Goal: Use online tool/utility: Utilize a website feature to perform a specific function

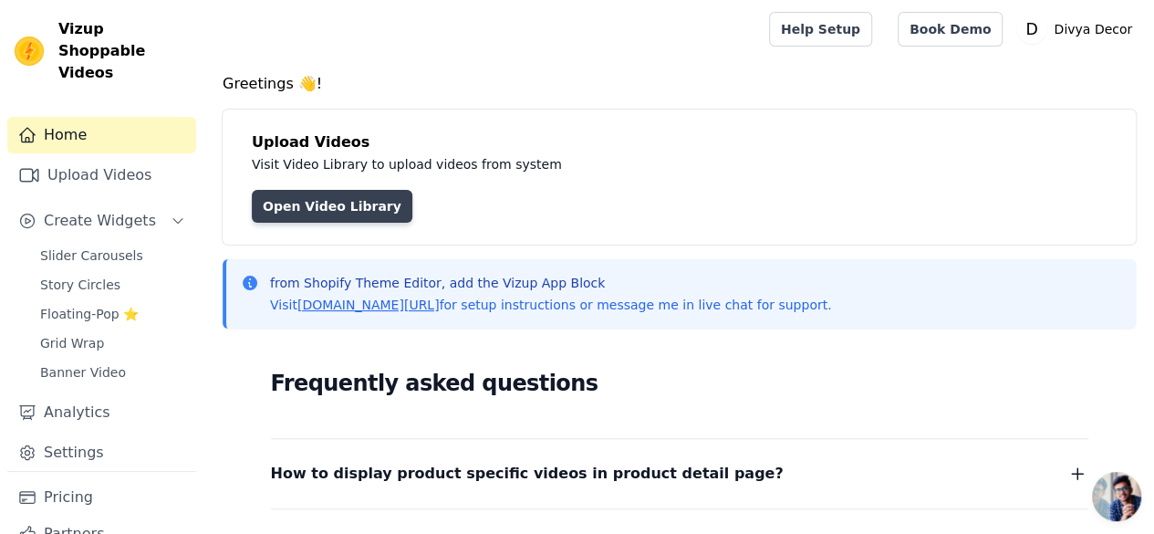
click at [323, 214] on link "Open Video Library" at bounding box center [332, 206] width 161 height 33
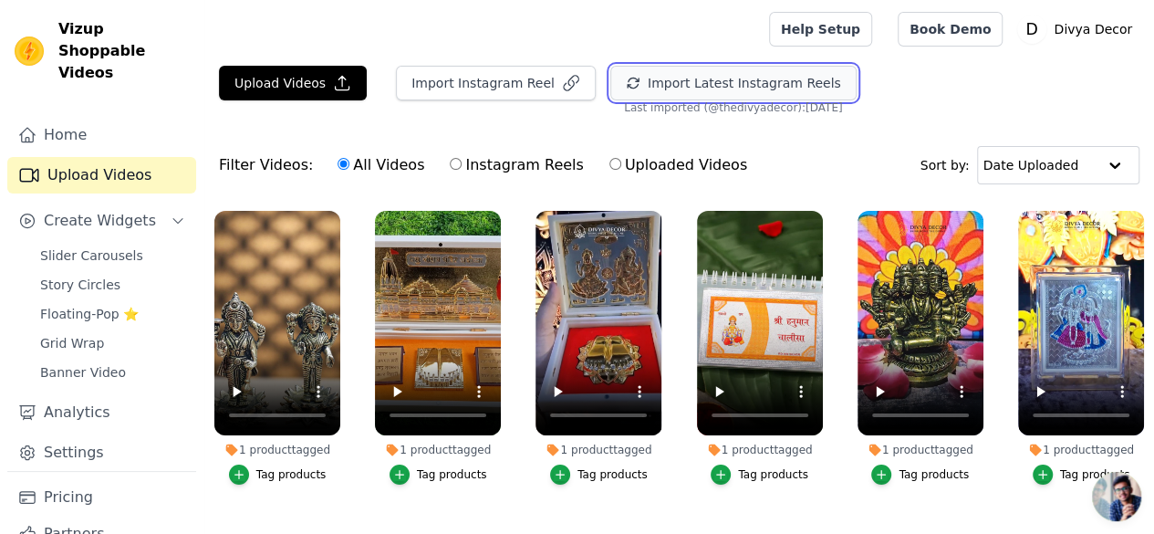
click at [764, 93] on button "Import Latest Instagram Reels" at bounding box center [733, 83] width 246 height 35
click at [756, 87] on button "Import Latest Instagram Reels" at bounding box center [733, 83] width 246 height 35
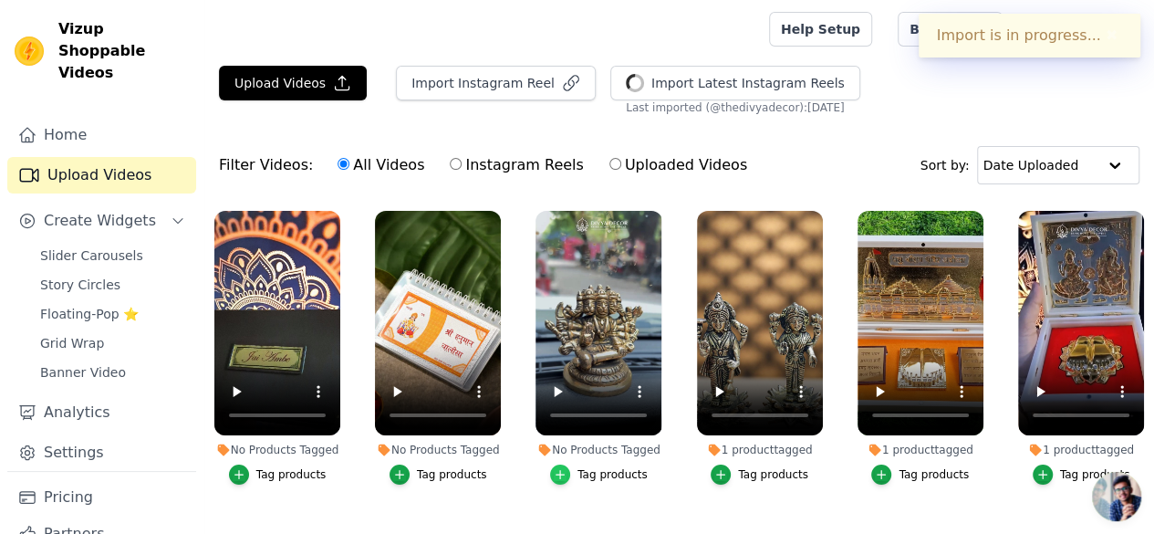
click at [562, 470] on icon "button" at bounding box center [560, 474] width 8 height 8
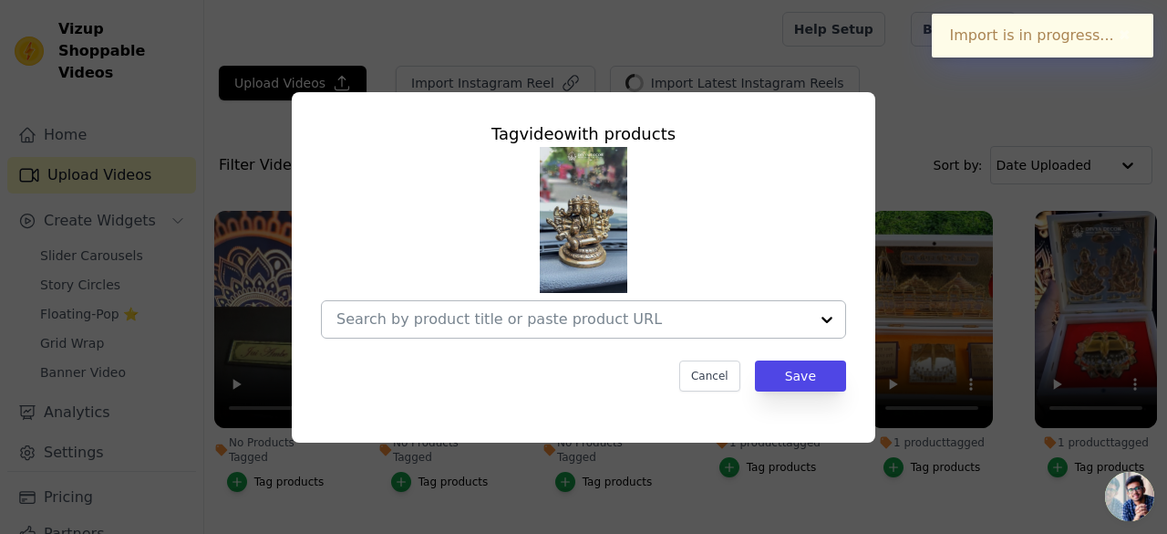
click at [628, 317] on input "No Products Tagged Tag video with products Cancel Save Tag products" at bounding box center [573, 318] width 472 height 17
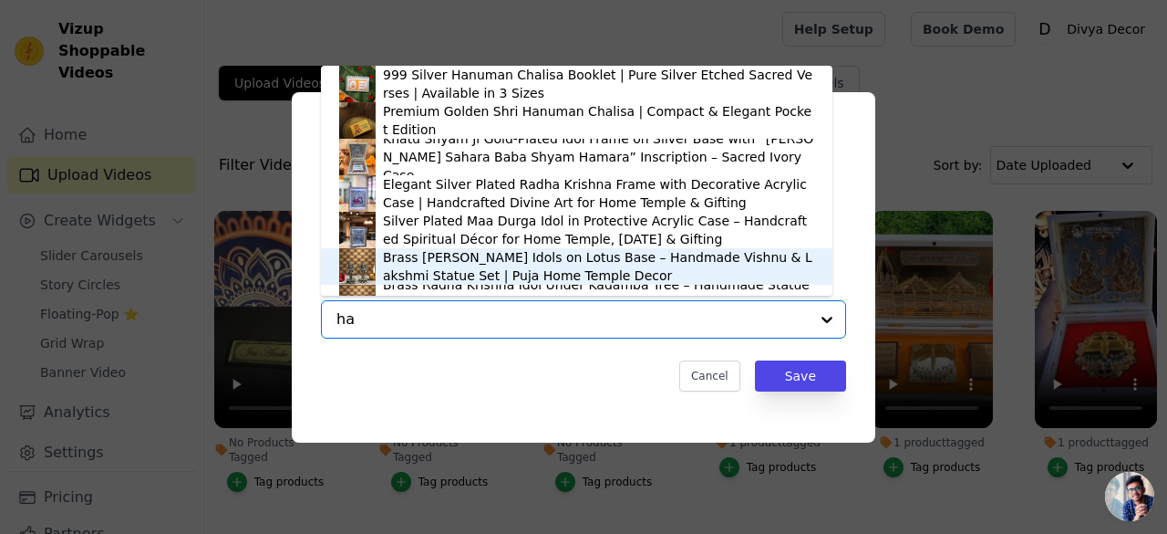
type input "han"
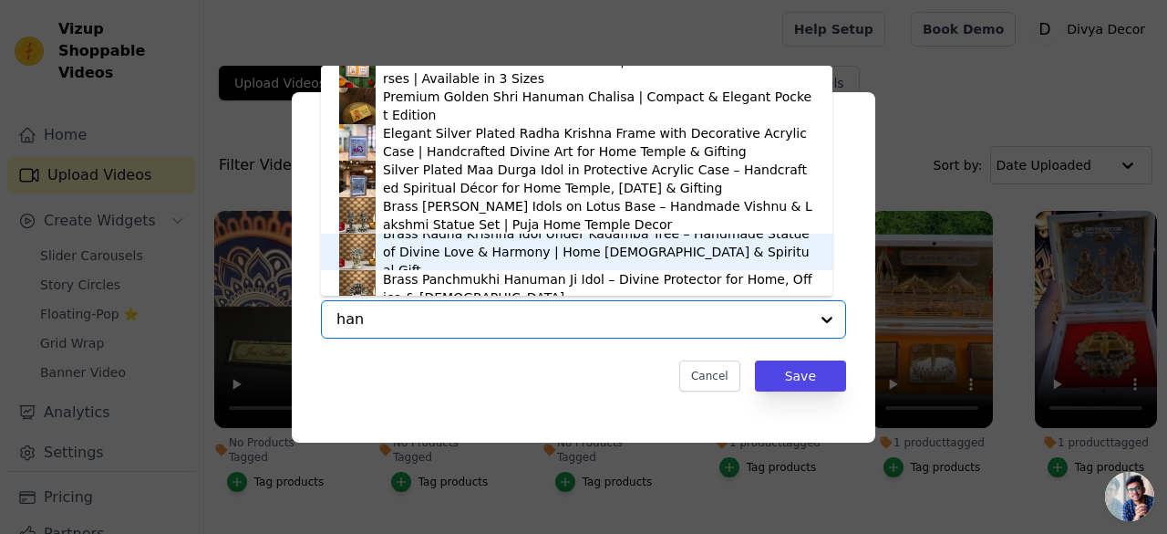
scroll to position [26, 0]
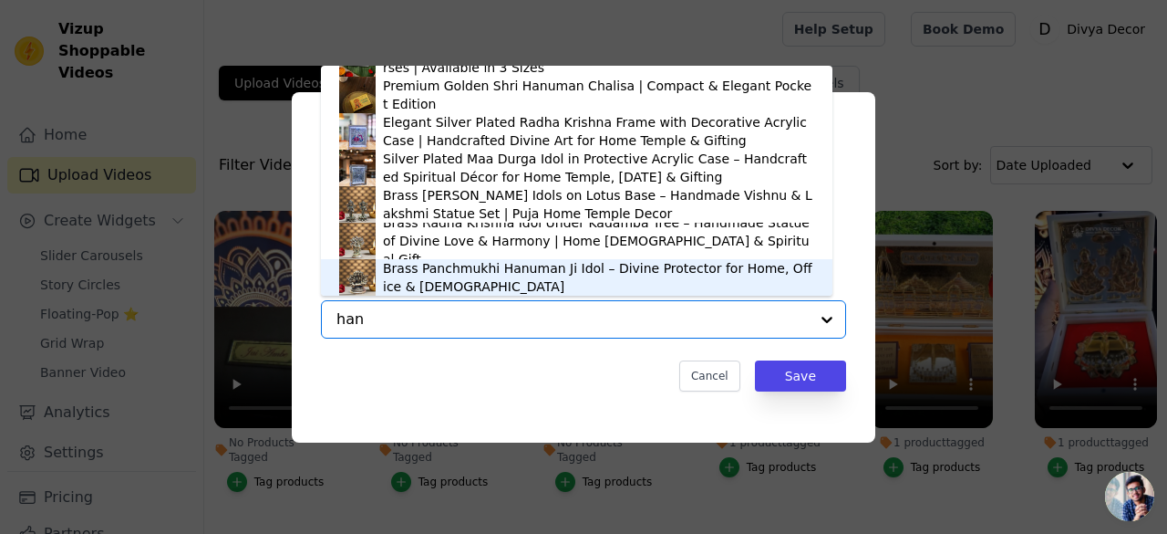
click at [512, 279] on div "Brass Panchmukhi Hanuman Ji Idol – Divine Protector for Home, Office & Temple" at bounding box center [598, 277] width 431 height 36
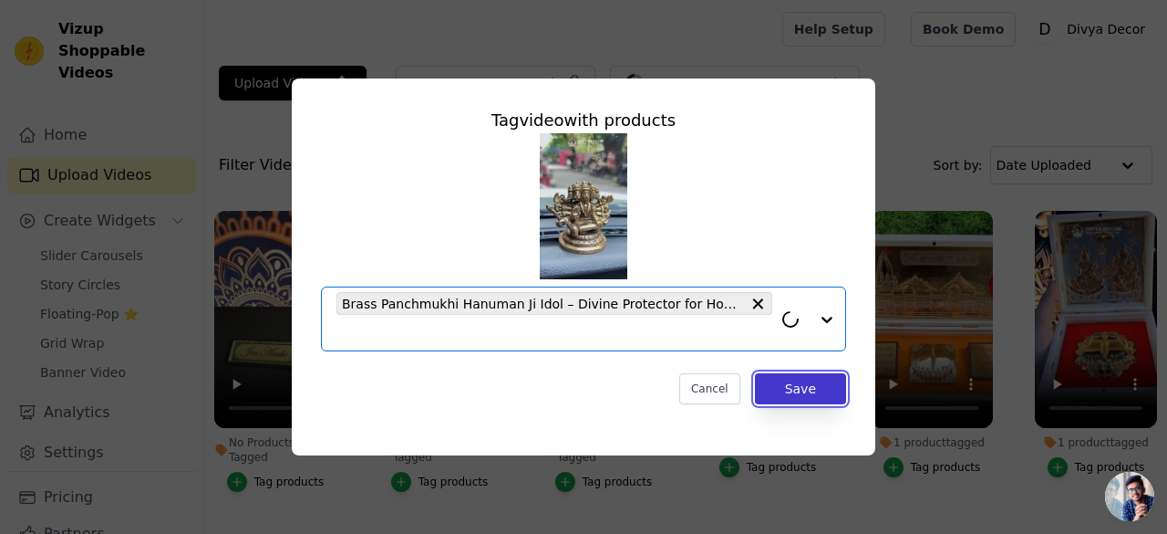
click at [795, 388] on button "Save" at bounding box center [800, 388] width 91 height 31
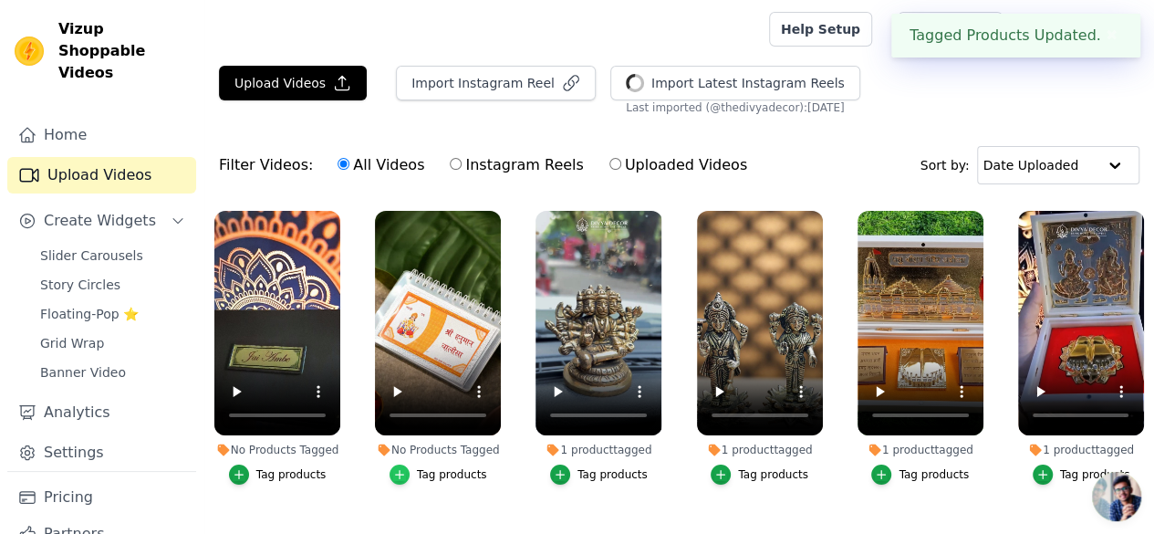
click at [397, 468] on icon "button" at bounding box center [399, 474] width 13 height 13
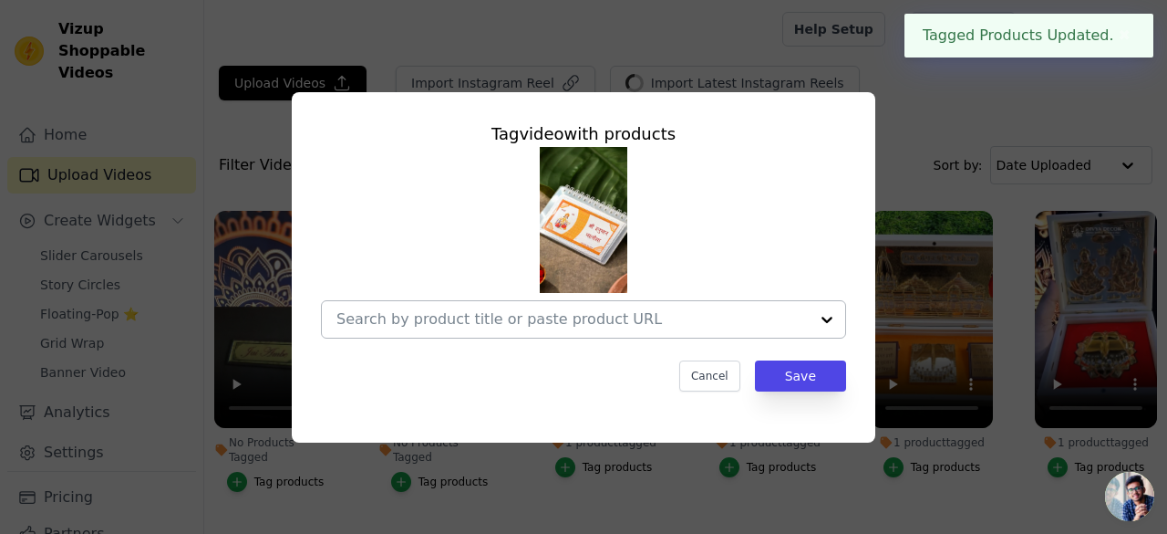
click at [545, 336] on div at bounding box center [573, 319] width 472 height 36
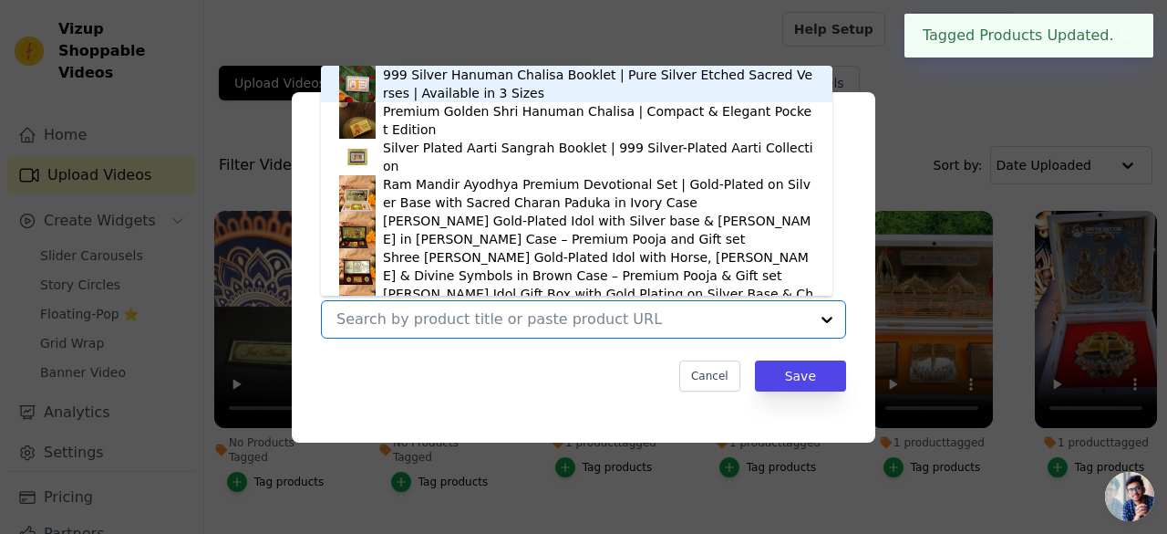
click at [538, 331] on div at bounding box center [573, 319] width 472 height 36
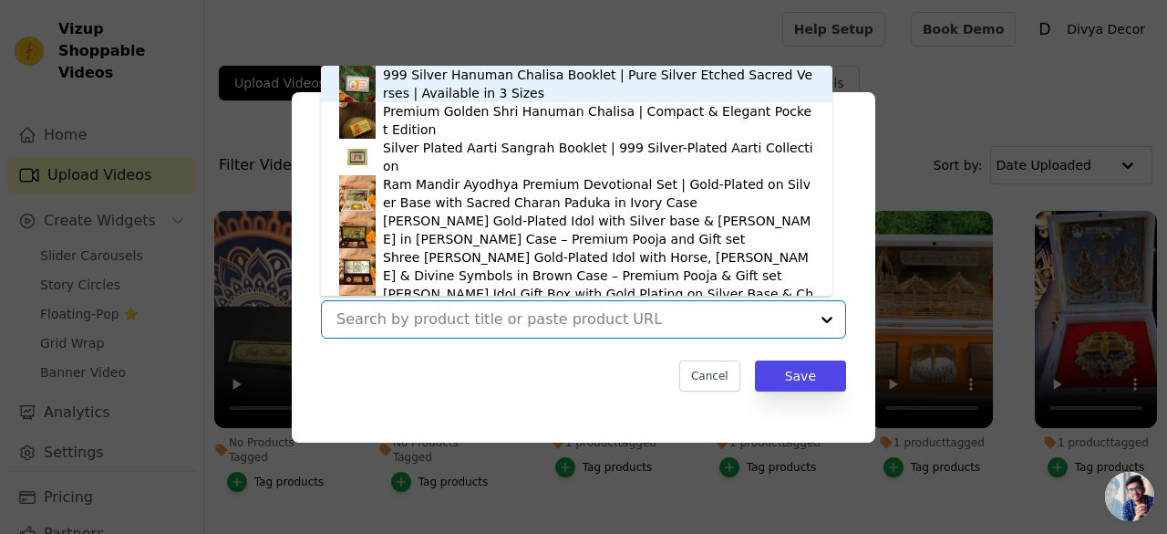
click at [449, 70] on div "999 Silver Hanuman Chalisa Booklet | Pure Silver Etched Sacred Verses | Availab…" at bounding box center [598, 84] width 431 height 36
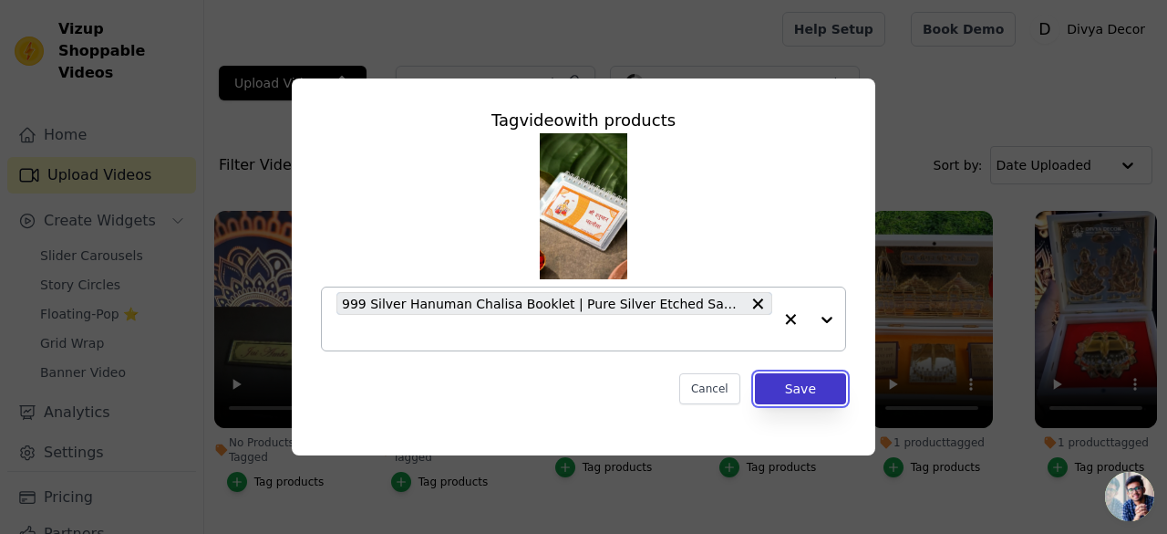
click at [795, 399] on button "Save" at bounding box center [800, 388] width 91 height 31
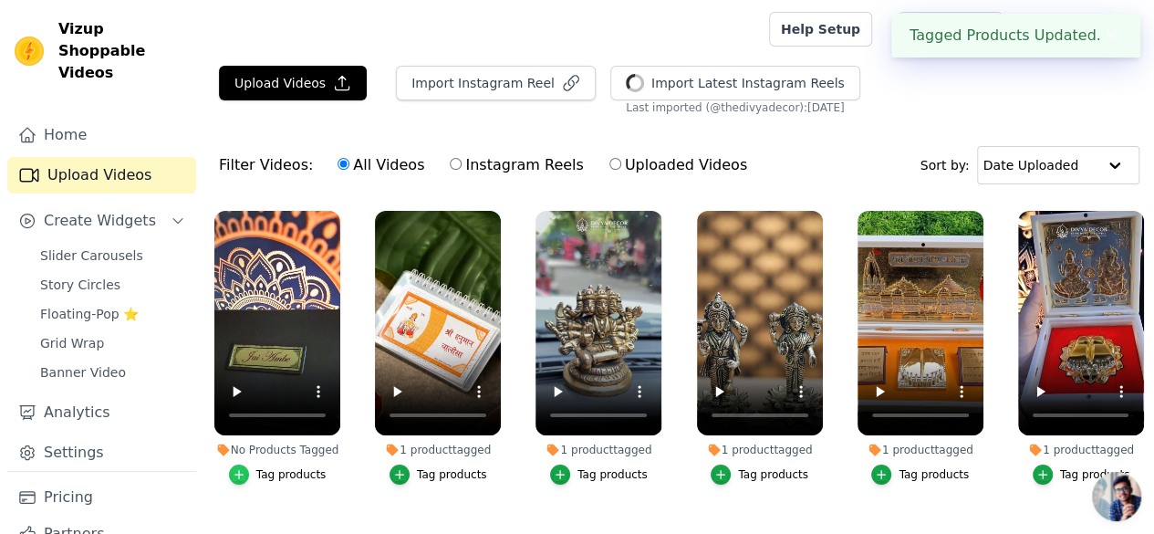
click at [242, 470] on icon "button" at bounding box center [238, 474] width 8 height 8
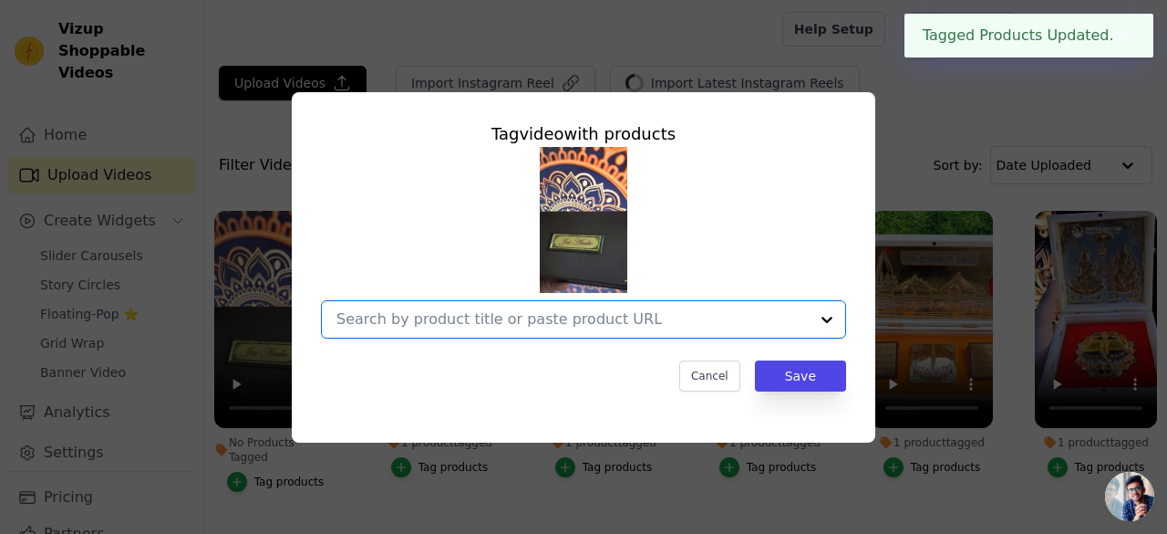
click at [479, 325] on input "No Products Tagged Tag video with products Option undefined, selected. Select i…" at bounding box center [573, 318] width 472 height 17
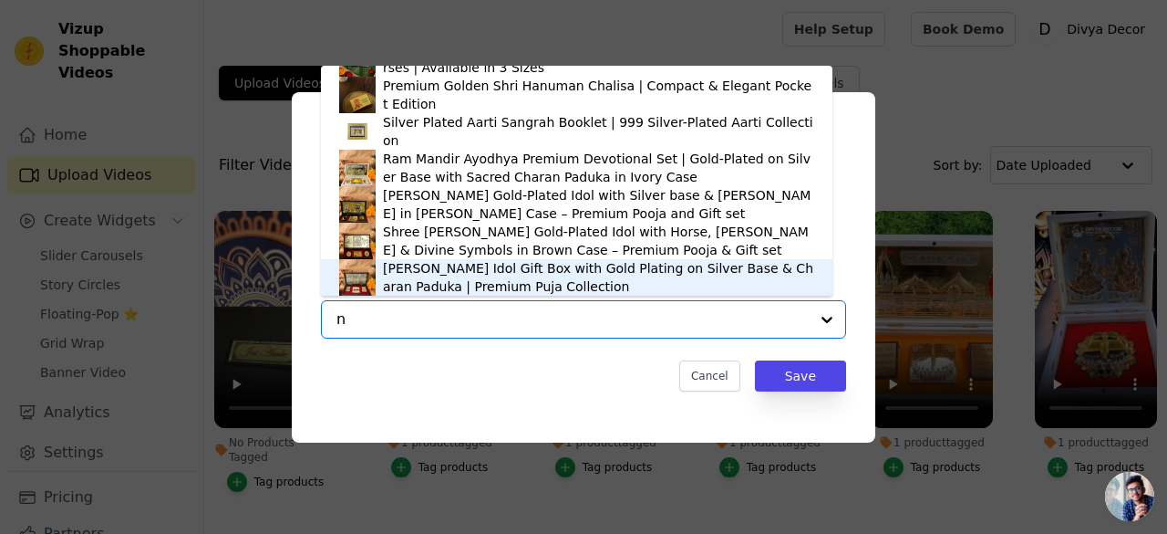
scroll to position [0, 0]
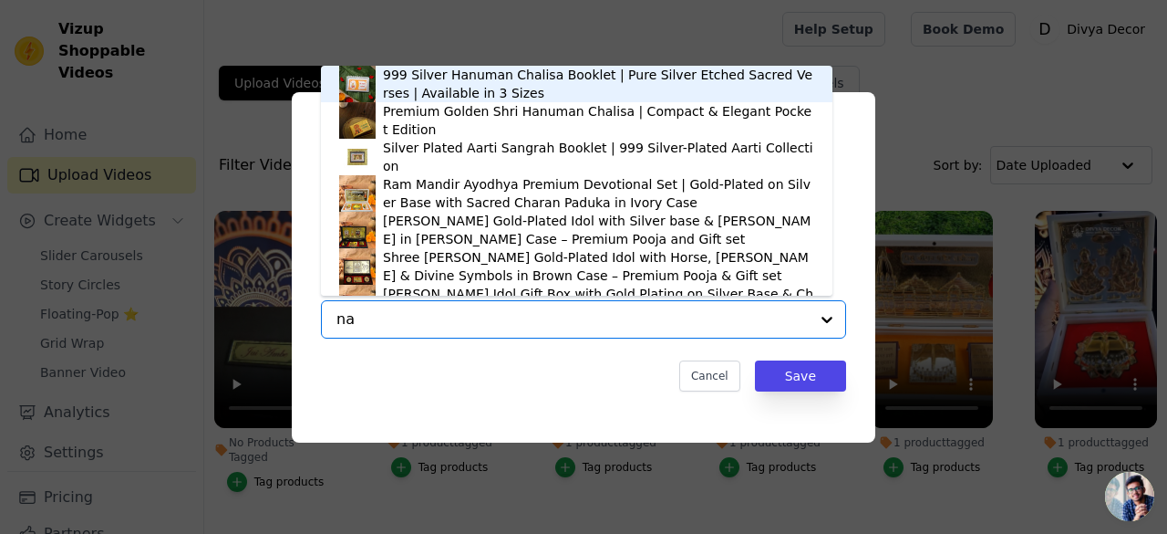
type input "nav"
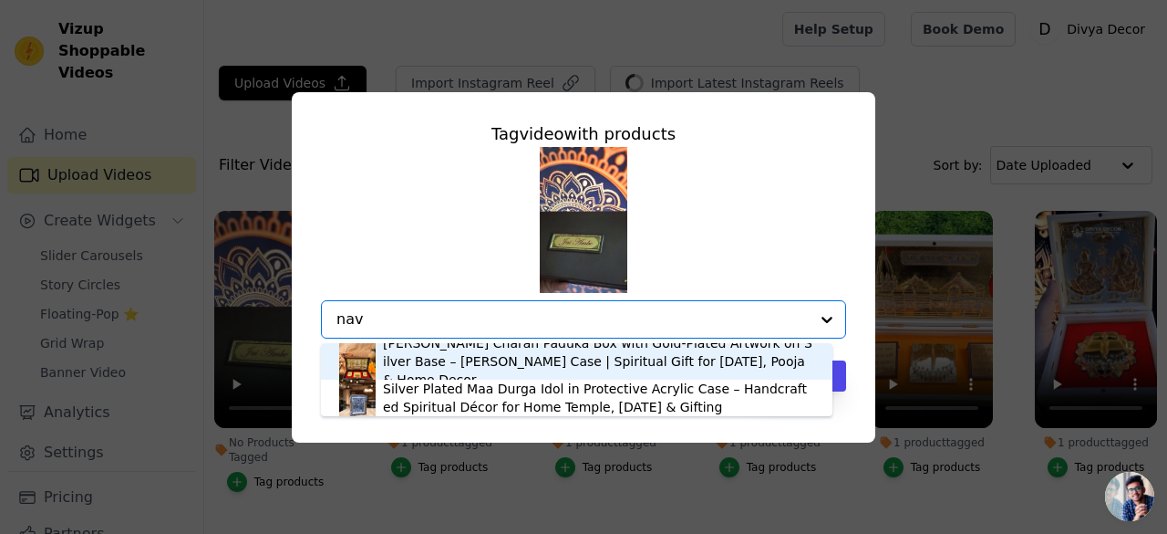
click at [533, 367] on div "Mata Rani Charan Paduka Box with Gold-Plated Artwork on Silver Base – Divine Br…" at bounding box center [598, 361] width 431 height 55
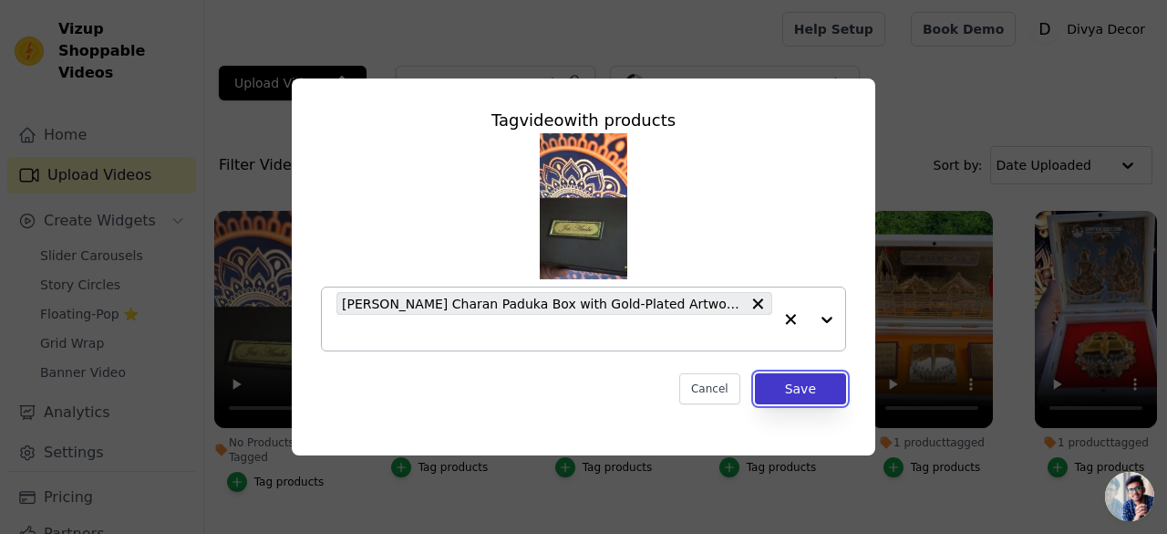
click at [792, 384] on button "Save" at bounding box center [800, 388] width 91 height 31
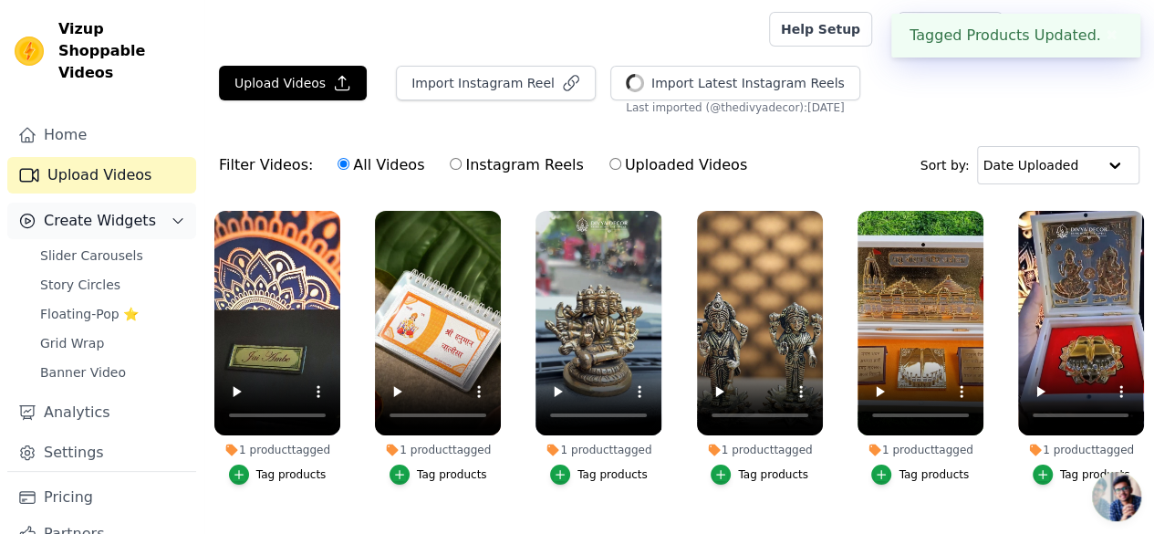
click at [129, 210] on span "Create Widgets" at bounding box center [100, 221] width 112 height 22
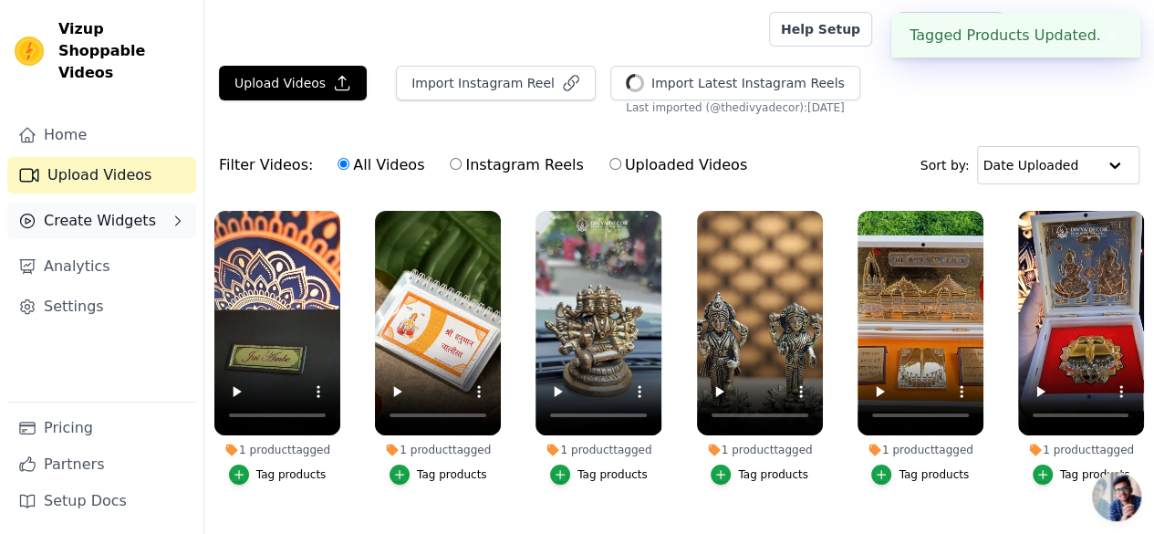
click at [91, 210] on span "Create Widgets" at bounding box center [100, 221] width 112 height 22
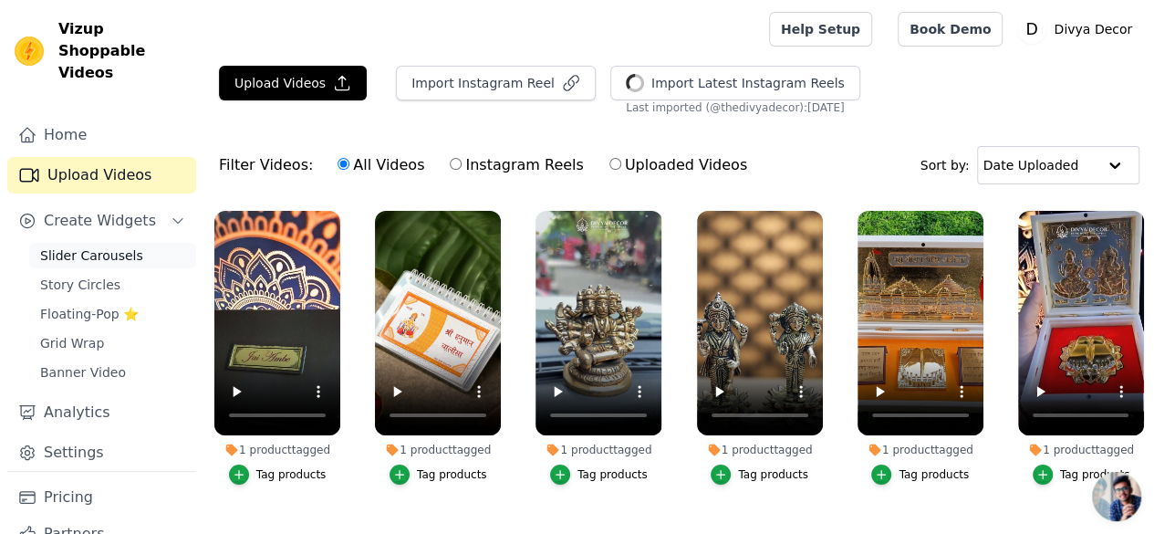
click at [102, 243] on link "Slider Carousels" at bounding box center [112, 256] width 167 height 26
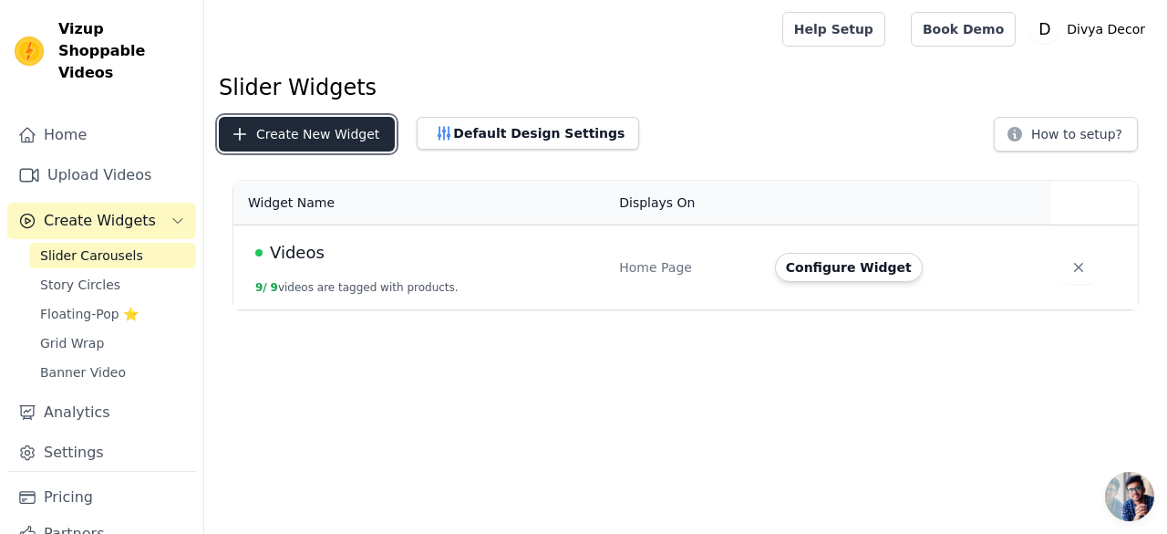
click at [292, 128] on button "Create New Widget" at bounding box center [307, 134] width 176 height 35
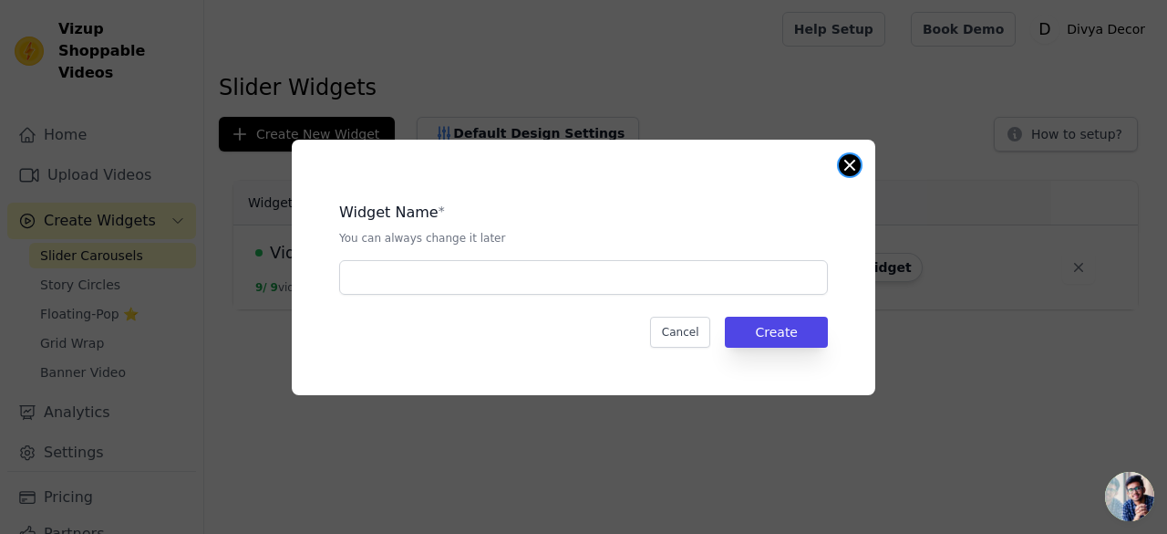
click at [852, 163] on button "Close modal" at bounding box center [850, 165] width 22 height 22
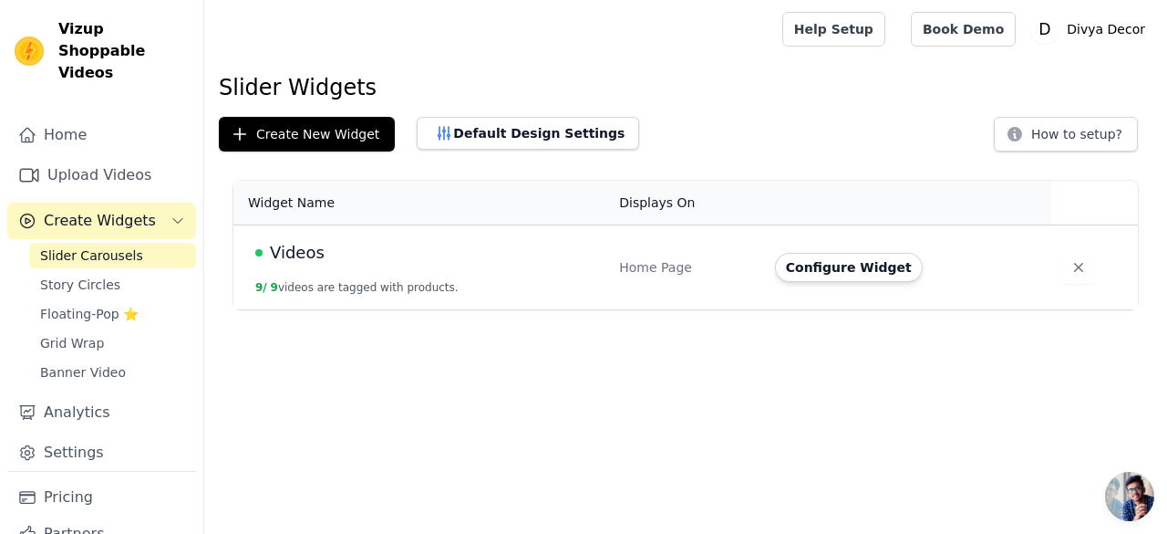
click at [451, 284] on td "Videos 9 / 9 videos are tagged with products." at bounding box center [420, 267] width 375 height 85
click at [449, 242] on div "Videos" at bounding box center [426, 253] width 342 height 26
click at [450, 240] on div "Videos" at bounding box center [426, 253] width 342 height 26
click at [846, 267] on button "Configure Widget" at bounding box center [849, 267] width 148 height 29
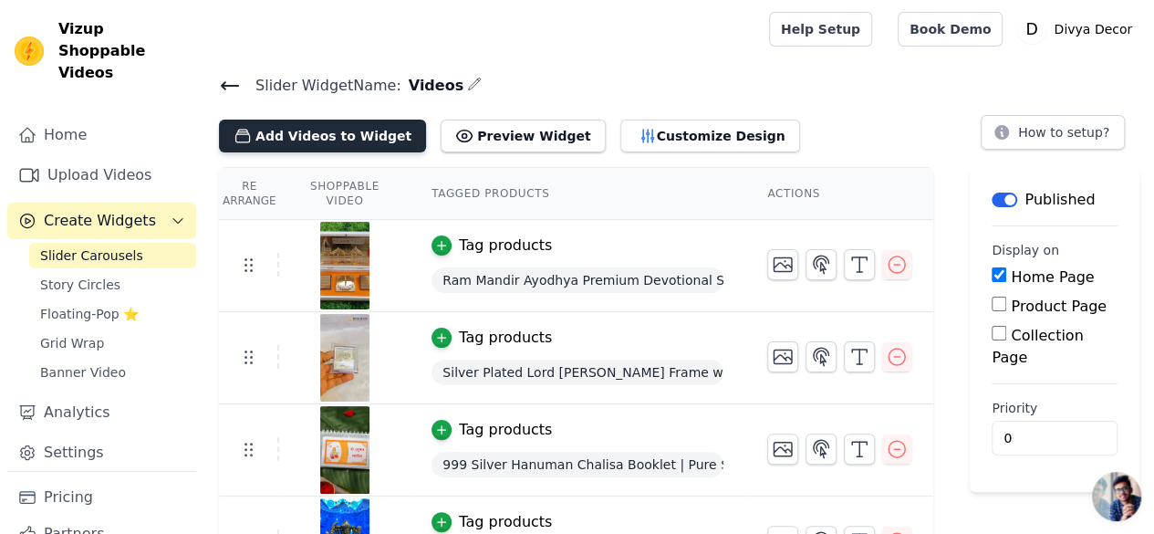
click at [303, 138] on button "Add Videos to Widget" at bounding box center [322, 135] width 207 height 33
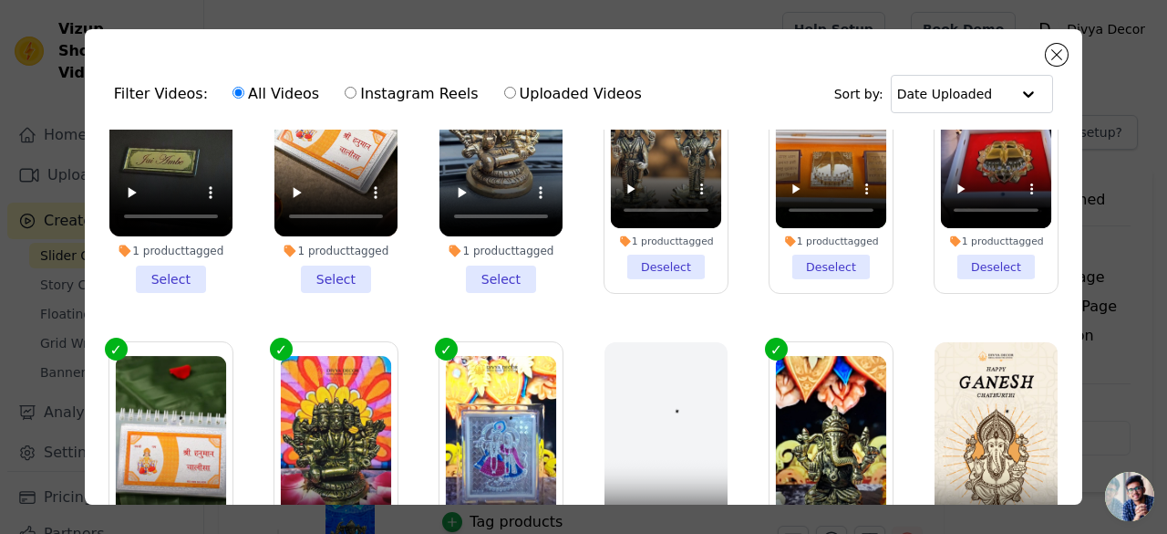
scroll to position [213, 0]
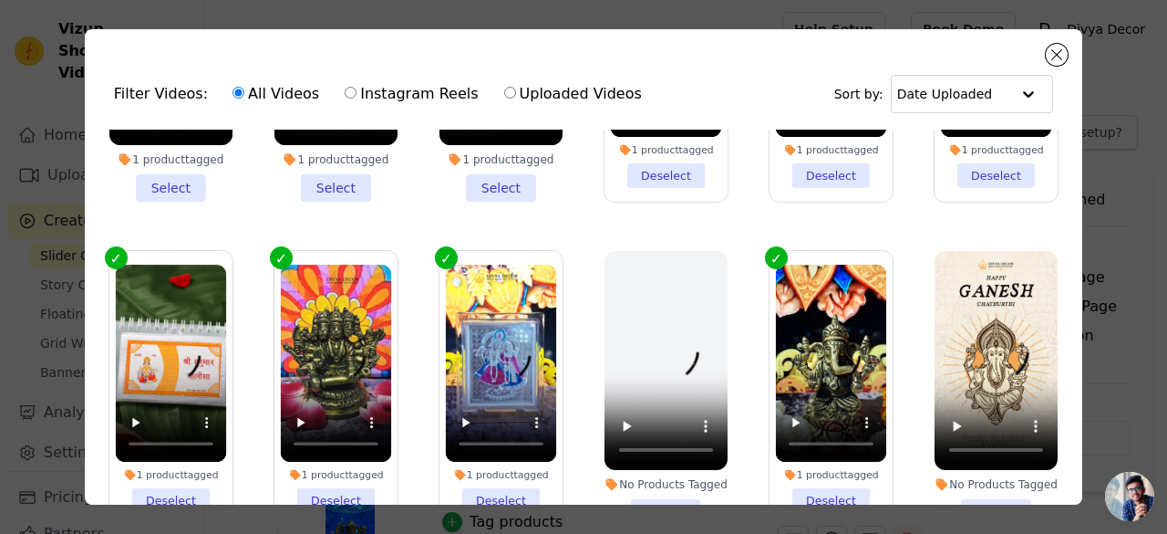
click at [279, 253] on label "1 product tagged Deselect" at bounding box center [336, 388] width 125 height 277
click at [0, 0] on input "1 product tagged Deselect" at bounding box center [0, 0] width 0 height 0
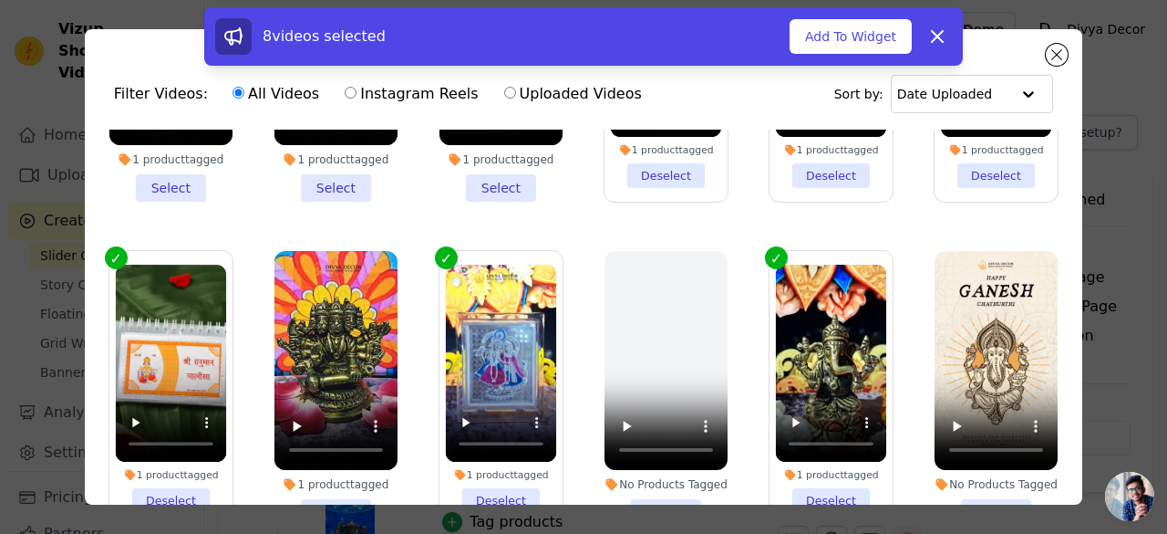
click at [109, 250] on label "1 product tagged Deselect" at bounding box center [171, 388] width 125 height 277
click at [0, 0] on input "1 product tagged Deselect" at bounding box center [0, 0] width 0 height 0
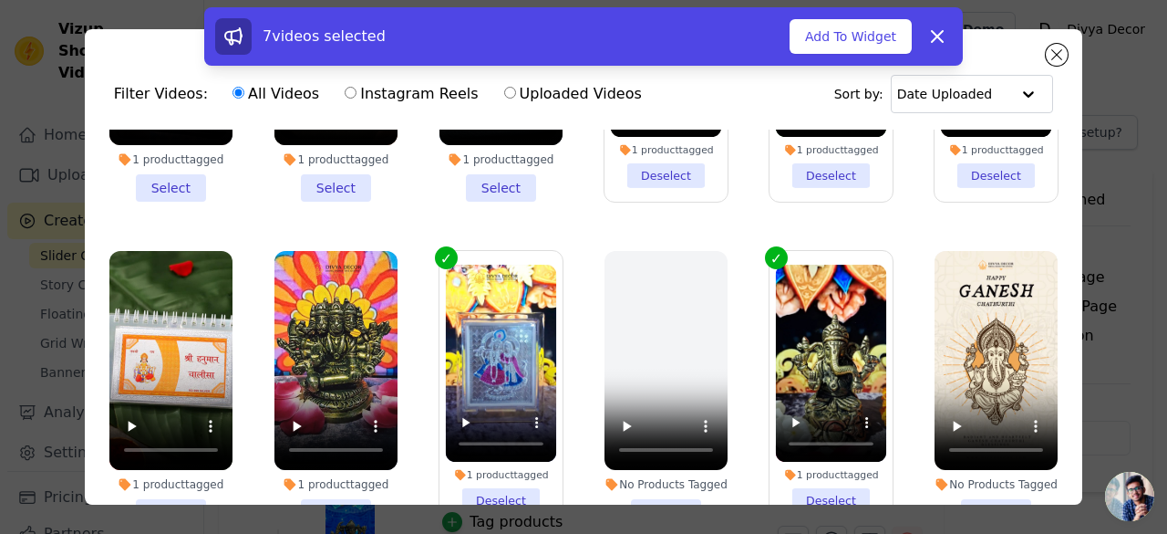
click at [439, 250] on label "1 product tagged Deselect" at bounding box center [501, 388] width 125 height 277
click at [0, 0] on input "1 product tagged Deselect" at bounding box center [0, 0] width 0 height 0
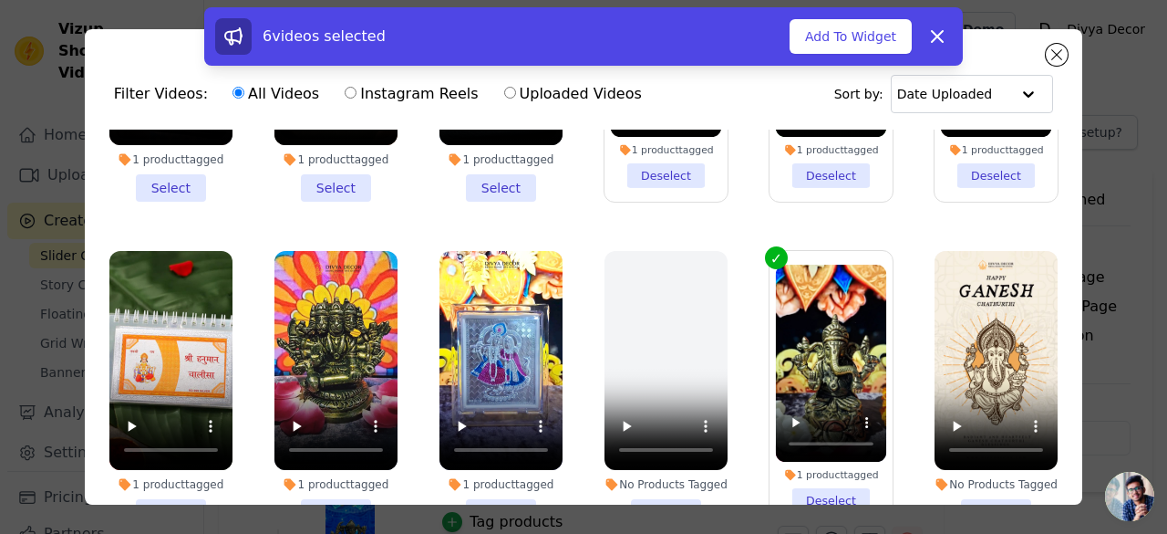
scroll to position [0, 0]
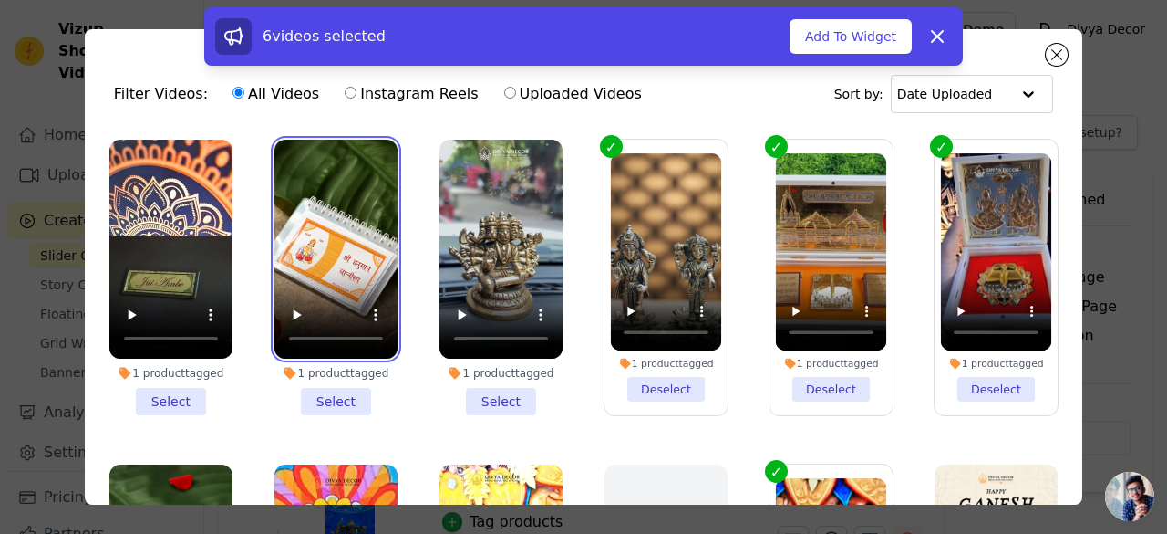
click at [275, 147] on video at bounding box center [336, 249] width 123 height 219
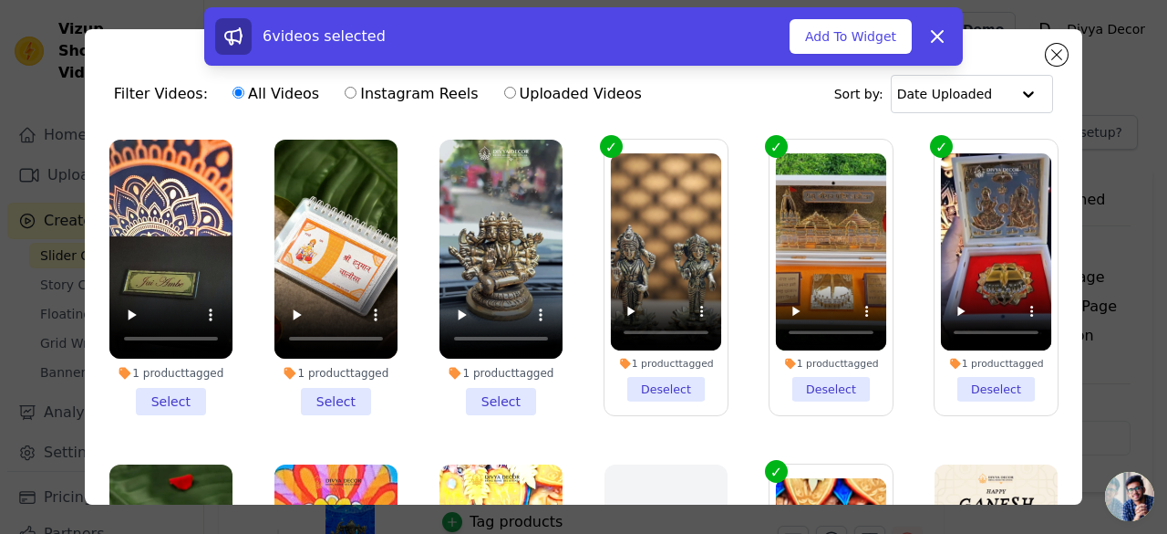
click at [322, 380] on li "1 product tagged Select" at bounding box center [336, 277] width 123 height 275
click at [0, 0] on input "1 product tagged Select" at bounding box center [0, 0] width 0 height 0
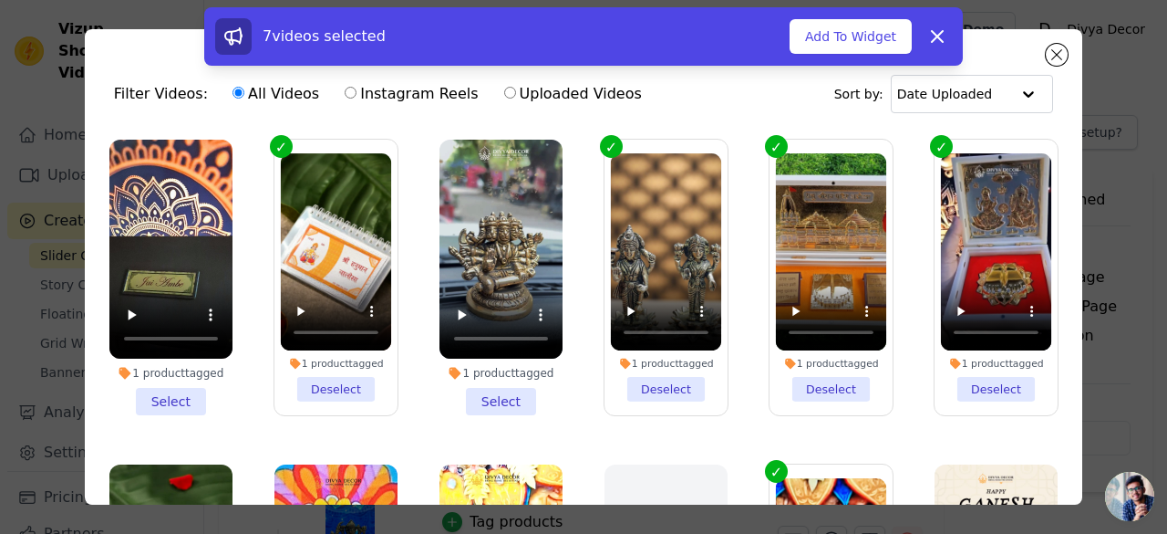
click at [492, 391] on li "1 product tagged Select" at bounding box center [501, 277] width 123 height 275
click at [0, 0] on input "1 product tagged Select" at bounding box center [0, 0] width 0 height 0
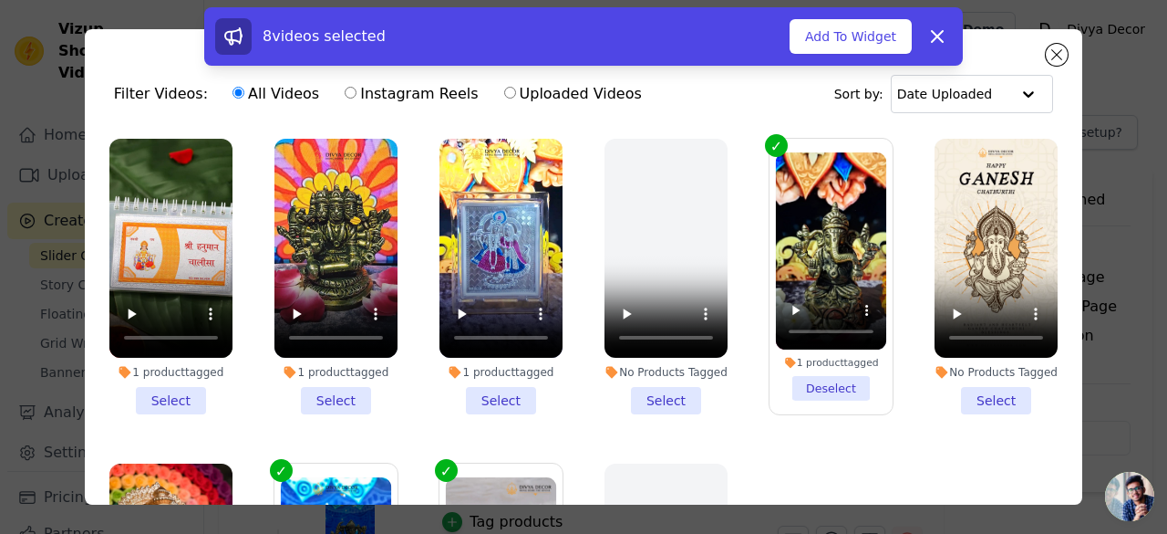
scroll to position [365, 0]
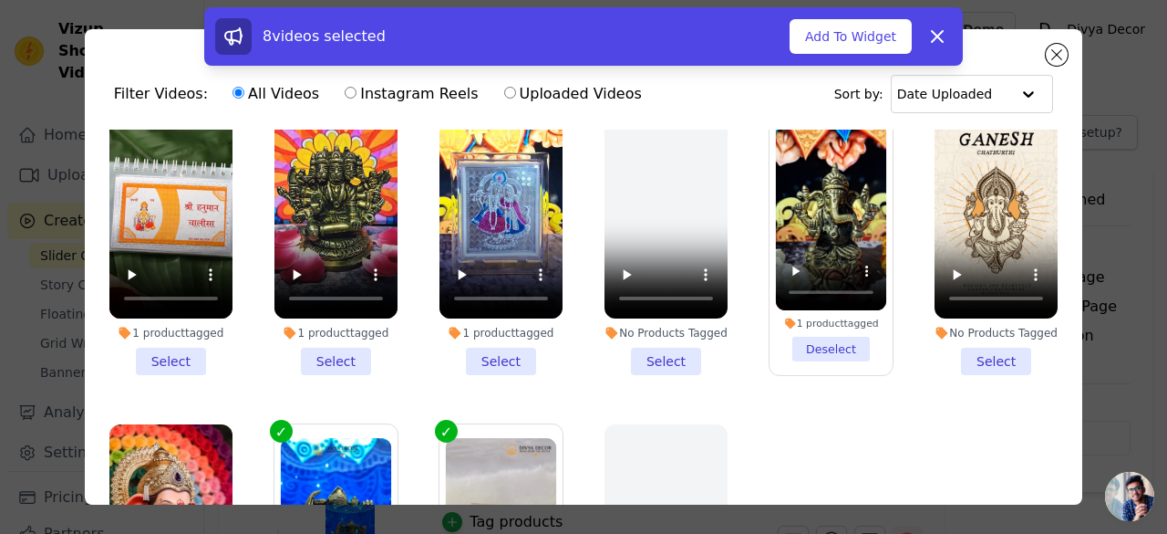
click at [191, 348] on li "1 product tagged Select" at bounding box center [170, 236] width 123 height 275
click at [0, 0] on input "1 product tagged Select" at bounding box center [0, 0] width 0 height 0
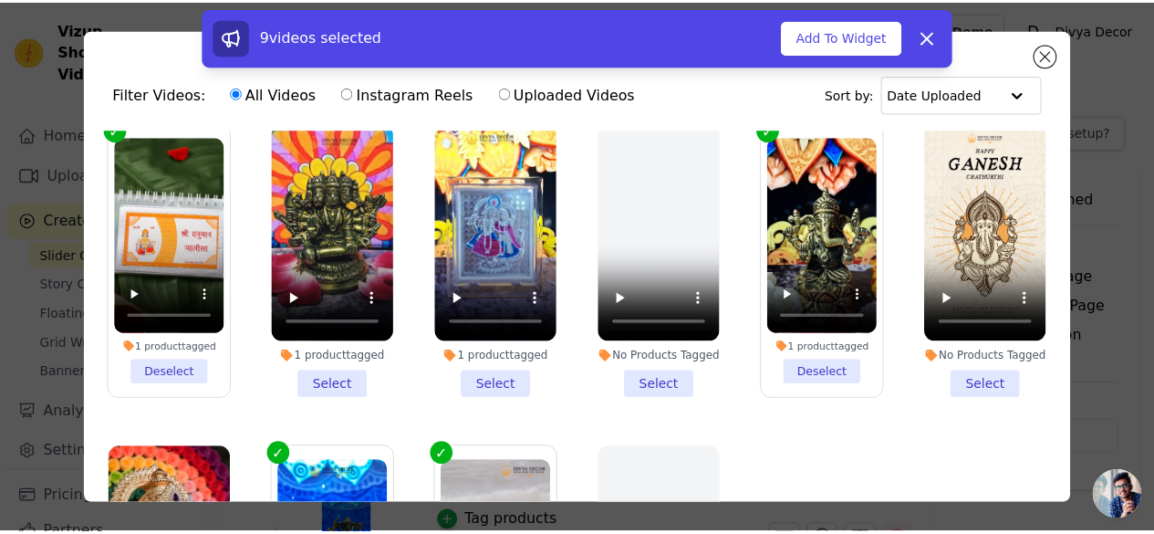
scroll to position [487, 0]
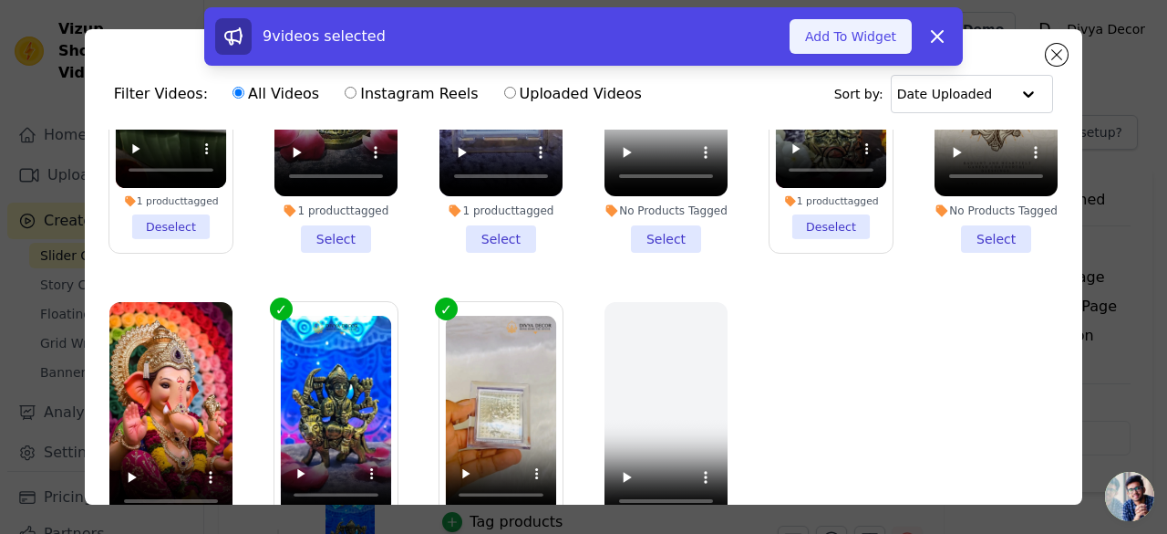
click at [854, 45] on button "Add To Widget" at bounding box center [851, 36] width 122 height 35
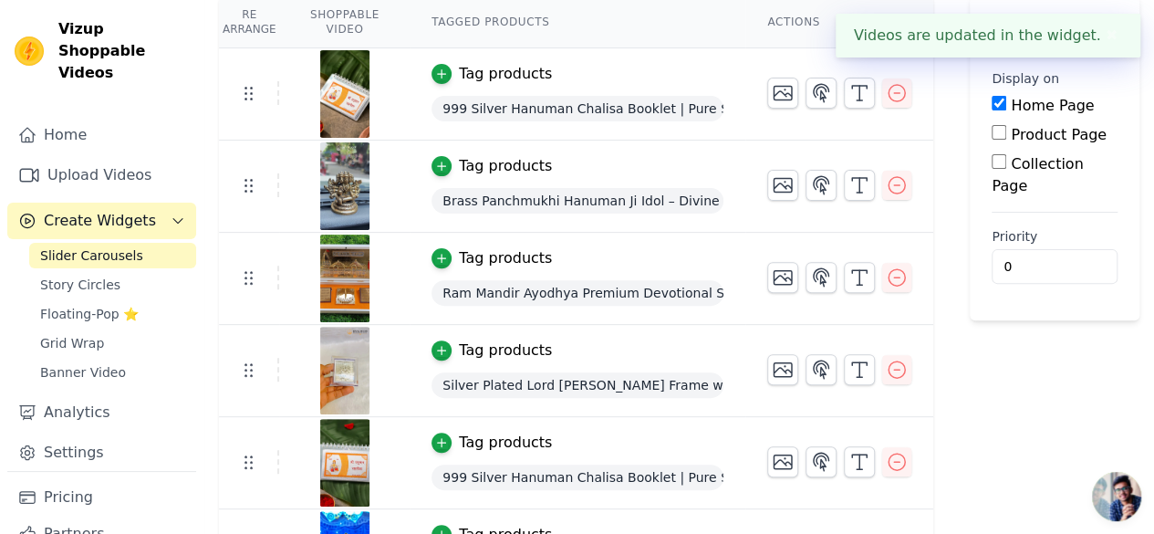
scroll to position [182, 0]
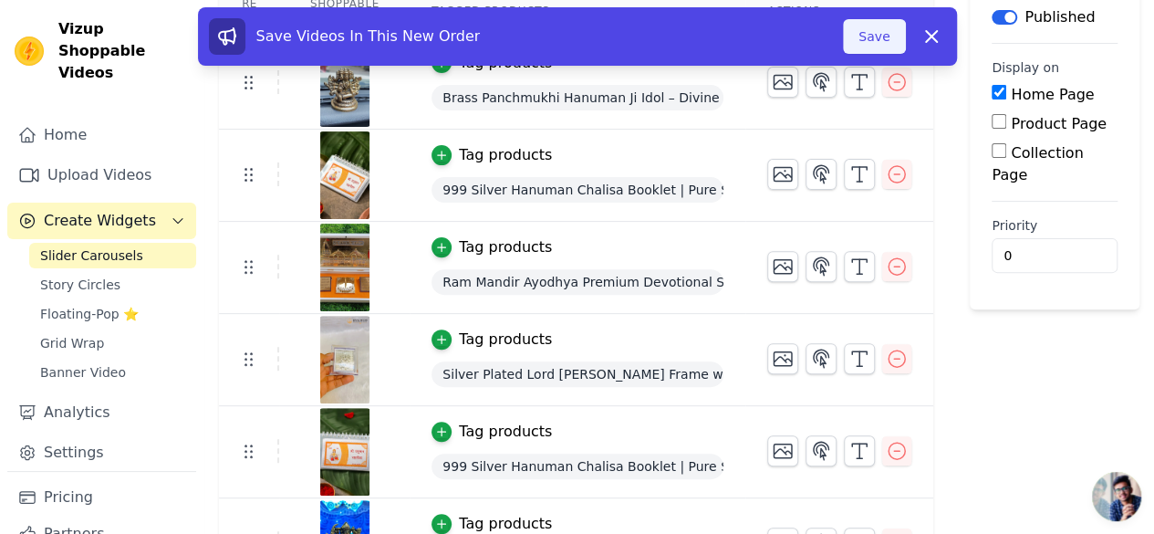
click at [887, 40] on button "Save" at bounding box center [874, 36] width 62 height 35
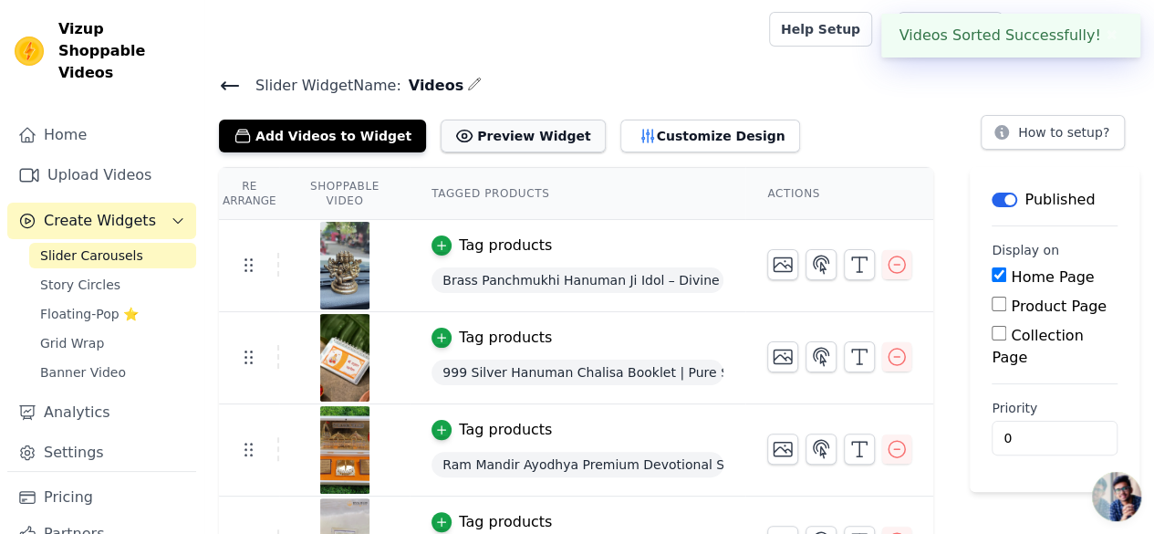
click at [517, 121] on button "Preview Widget" at bounding box center [522, 135] width 164 height 33
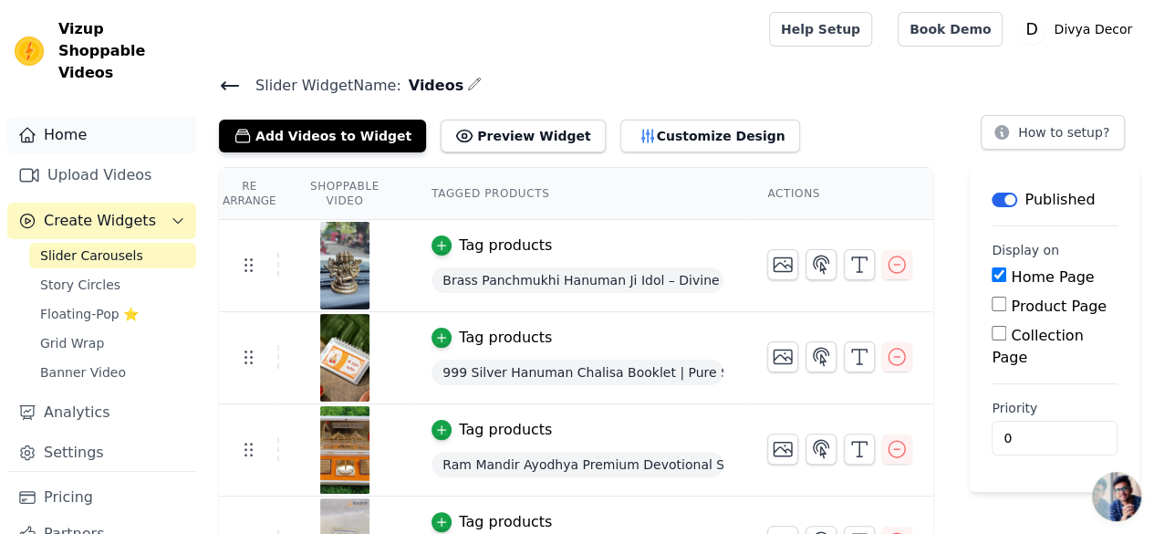
click at [117, 122] on link "Home" at bounding box center [101, 135] width 189 height 36
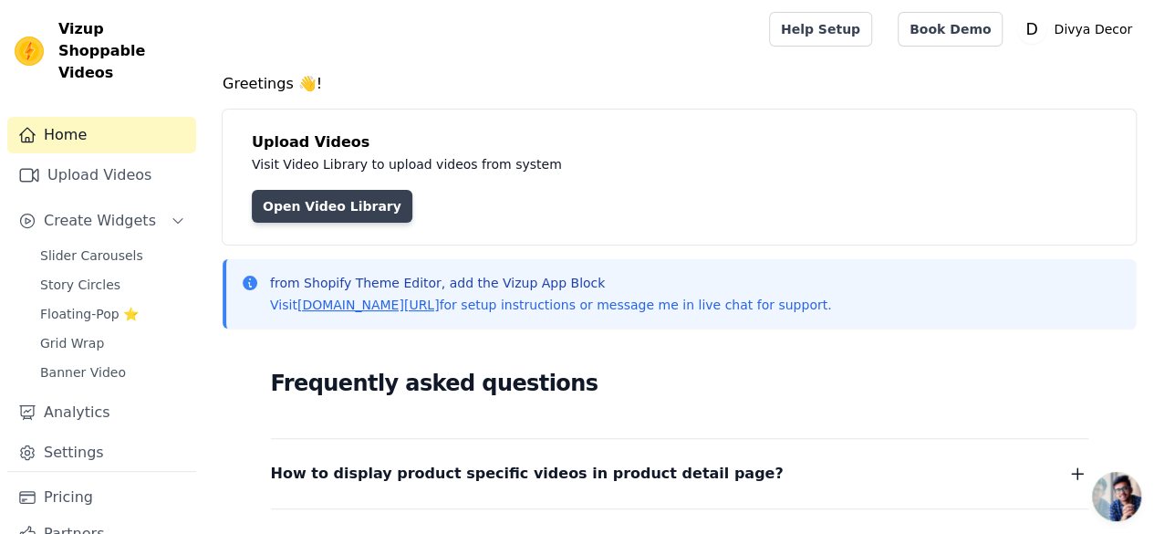
click at [321, 209] on link "Open Video Library" at bounding box center [332, 206] width 161 height 33
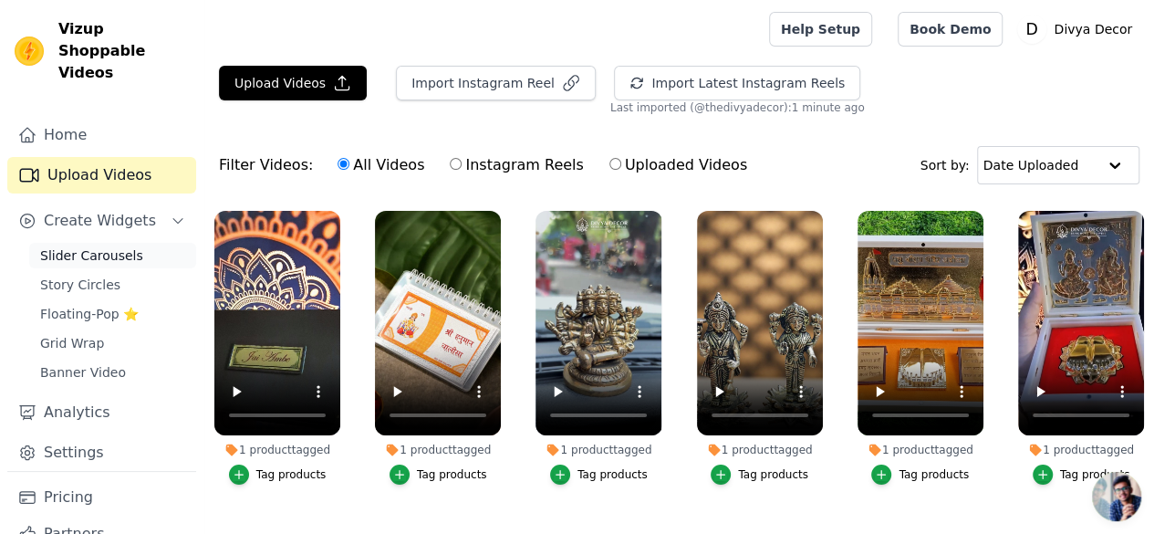
click at [95, 246] on span "Slider Carousels" at bounding box center [91, 255] width 103 height 18
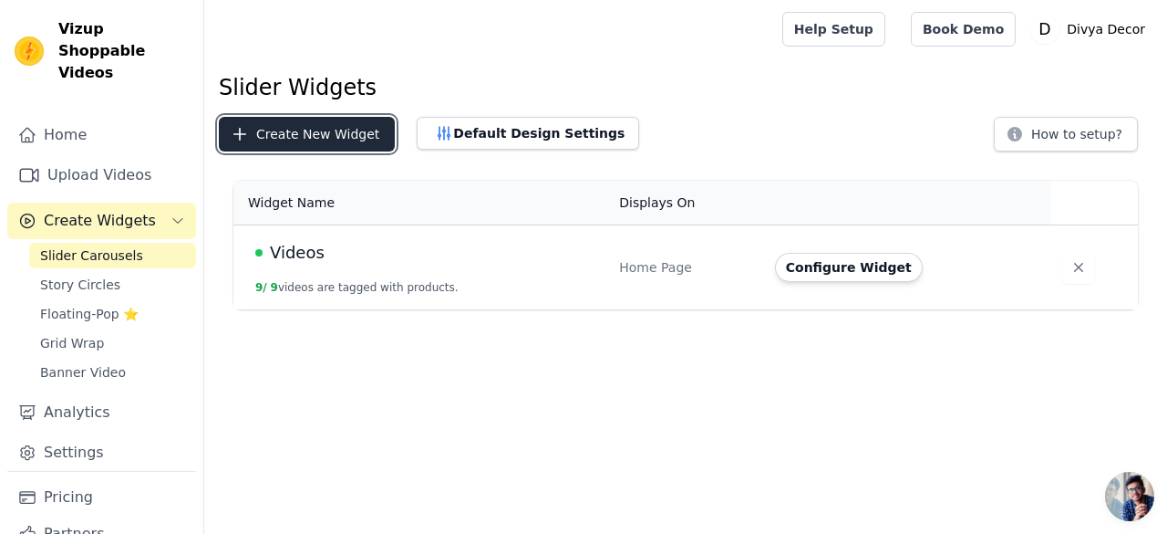
click at [313, 133] on button "Create New Widget" at bounding box center [307, 134] width 176 height 35
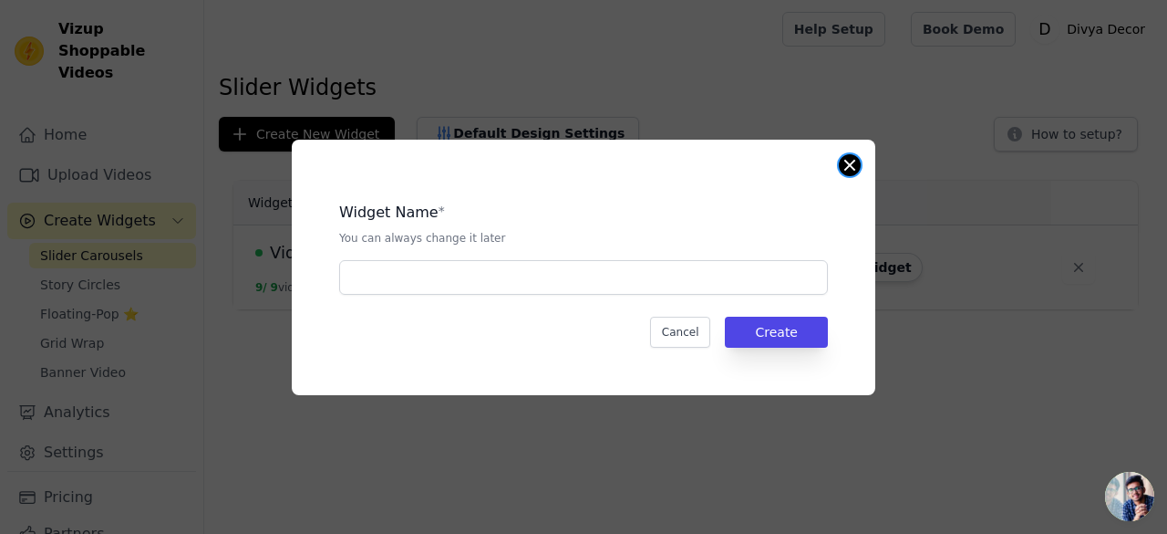
click at [857, 158] on button "Close modal" at bounding box center [850, 165] width 22 height 22
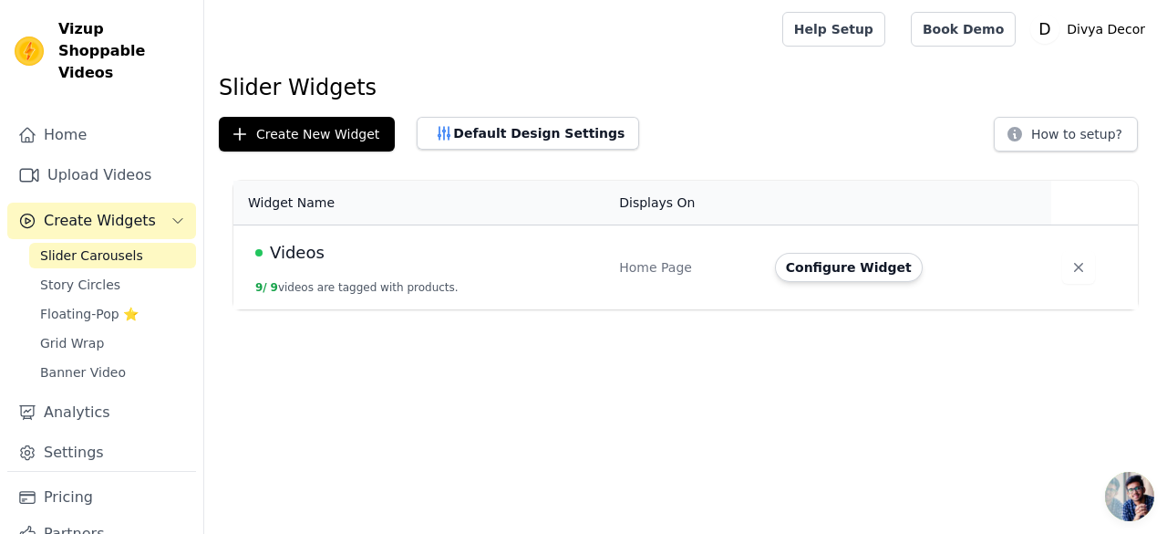
click at [370, 272] on td "Videos 9 / 9 videos are tagged with products." at bounding box center [420, 267] width 375 height 85
click at [865, 264] on button "Configure Widget" at bounding box center [849, 267] width 148 height 29
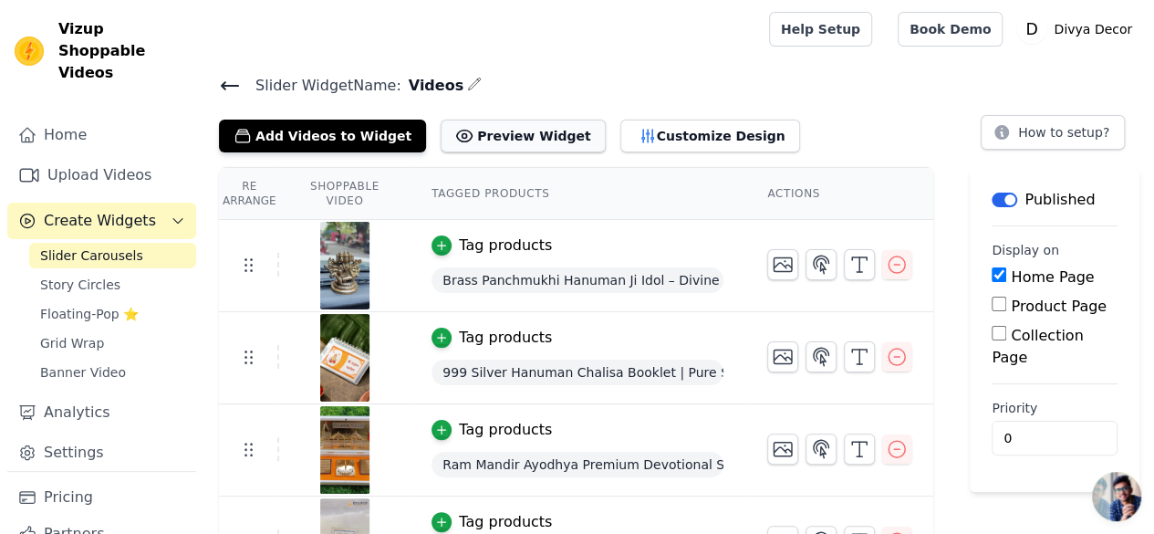
click at [481, 120] on button "Preview Widget" at bounding box center [522, 135] width 164 height 33
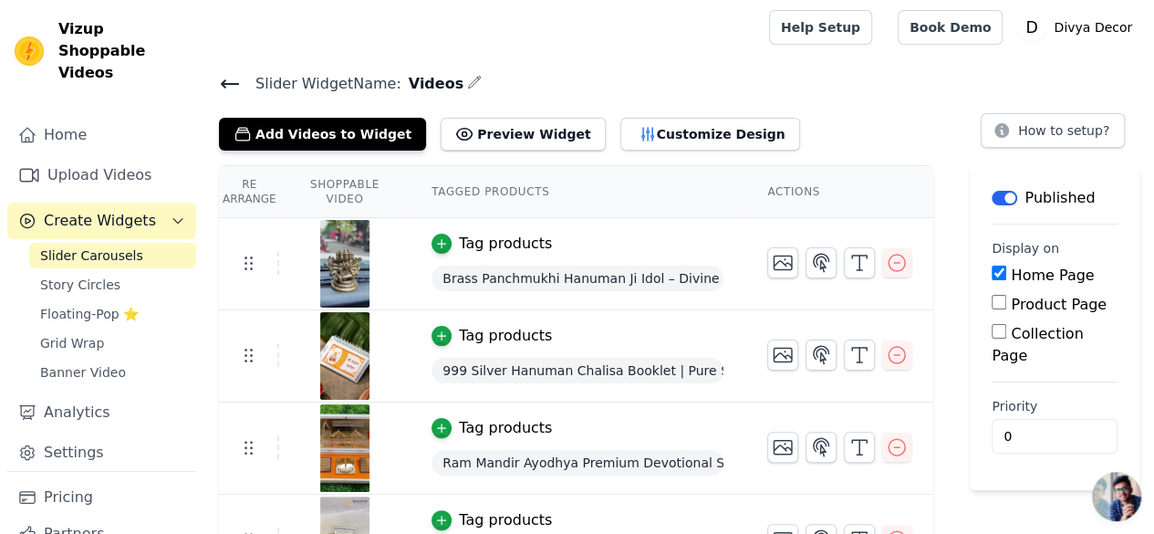
scroll to position [91, 0]
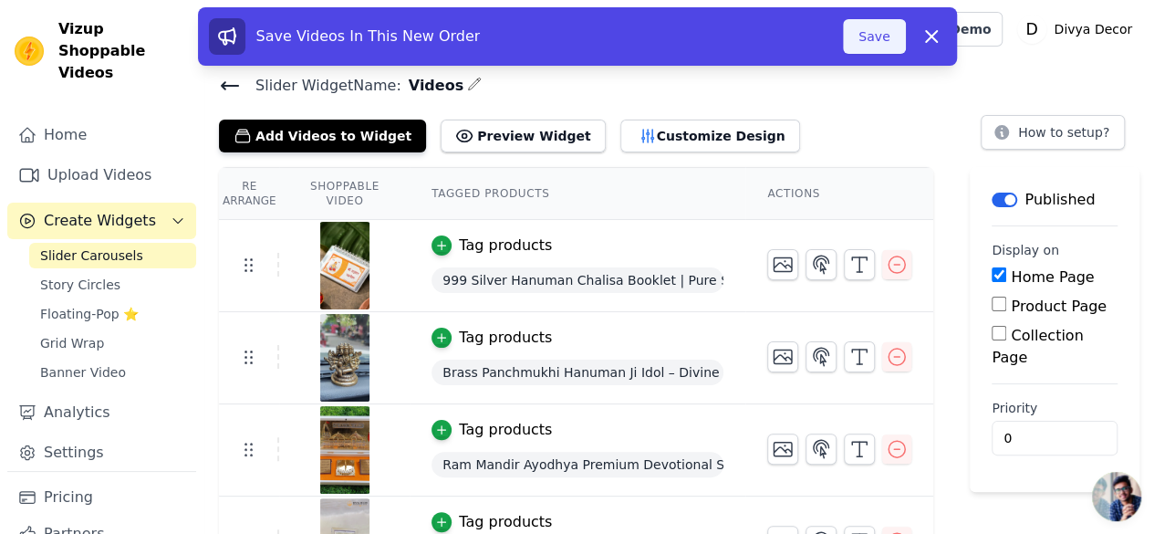
click at [888, 45] on button "Save" at bounding box center [874, 36] width 62 height 35
